Goal: Information Seeking & Learning: Understand process/instructions

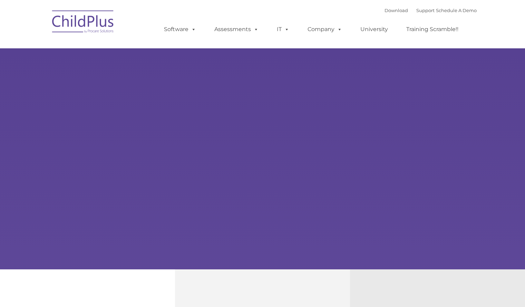
select select "MEDIUM"
type input ""
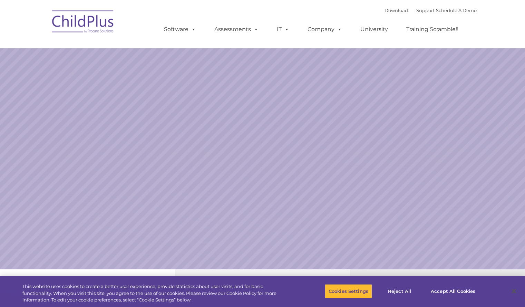
select select "MEDIUM"
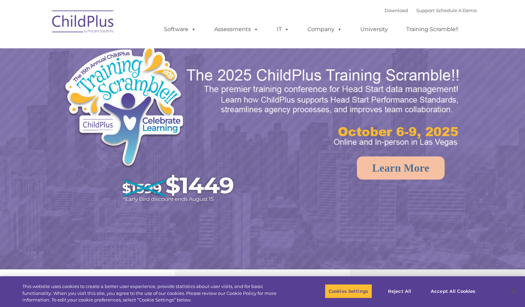
select select "MEDIUM"
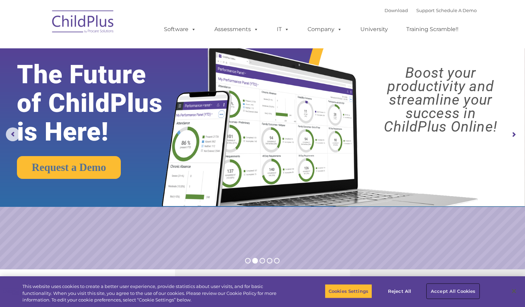
click at [441, 292] on button "Accept All Cookies" at bounding box center [453, 290] width 52 height 14
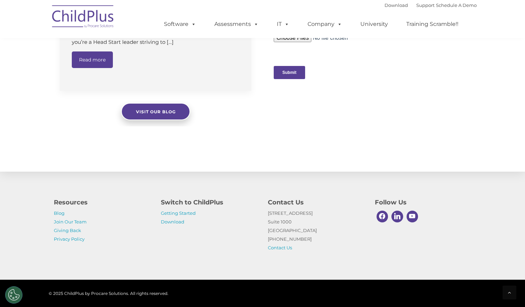
scroll to position [726, 0]
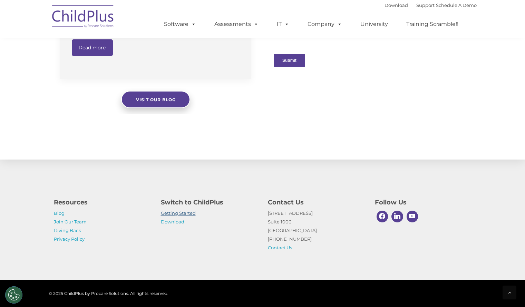
click at [191, 211] on link "Getting Started" at bounding box center [178, 213] width 35 height 6
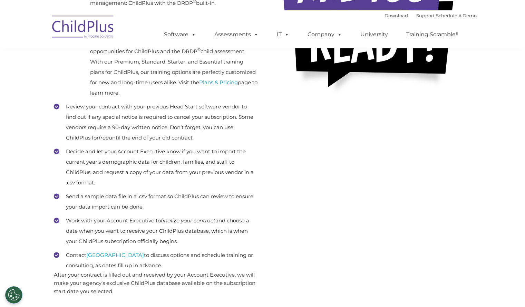
scroll to position [536, 0]
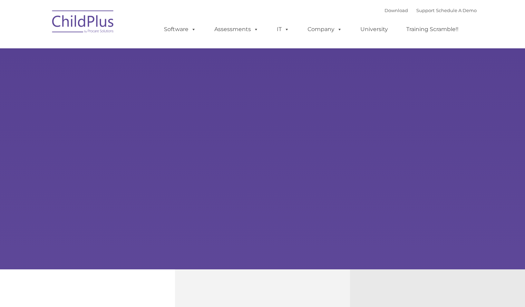
click at [170, 83] on div "Learn More Request a Demo The Future of ChildPlus is Here! Boost your productiv…" at bounding box center [262, 134] width 525 height 269
type input ""
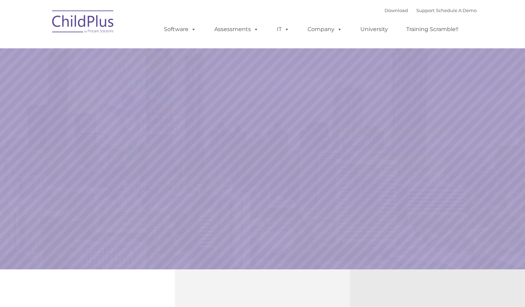
select select "MEDIUM"
